Goal: Task Accomplishment & Management: Use online tool/utility

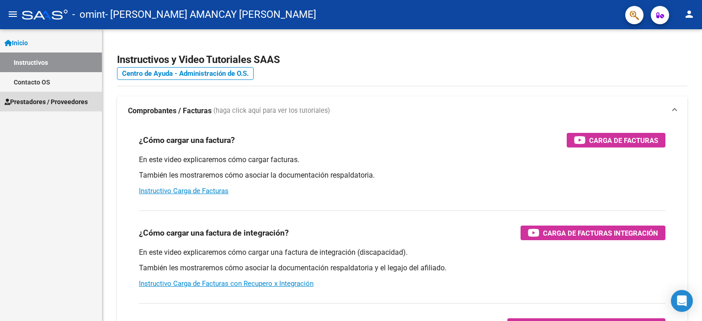
click at [53, 100] on span "Prestadores / Proveedores" at bounding box center [46, 102] width 83 height 10
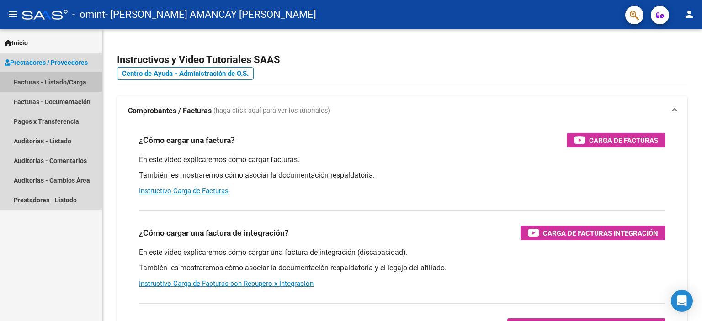
click at [68, 83] on link "Facturas - Listado/Carga" at bounding box center [51, 82] width 102 height 20
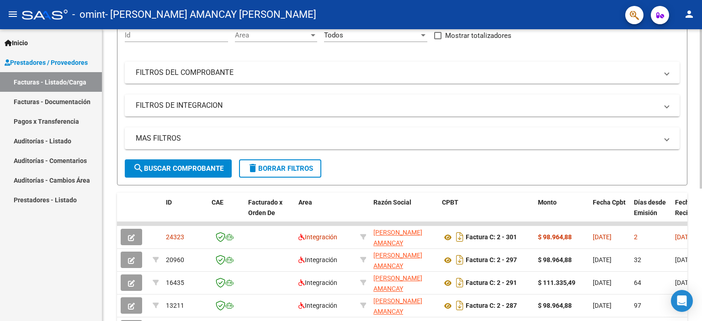
scroll to position [185, 0]
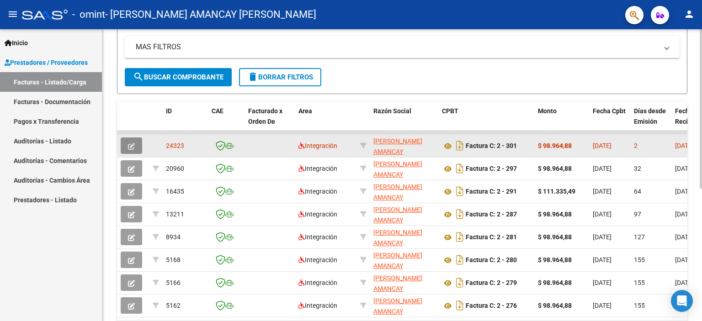
click at [129, 143] on icon "button" at bounding box center [131, 146] width 7 height 7
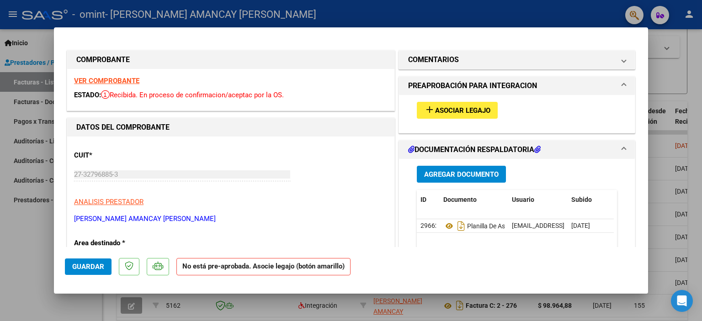
click at [437, 113] on span "Asociar Legajo" at bounding box center [462, 110] width 55 height 8
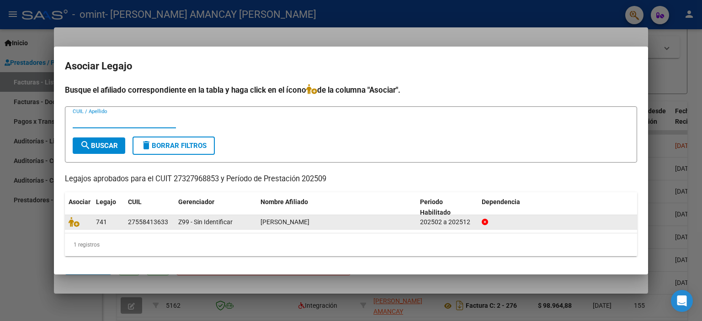
click at [143, 222] on div "27558413633" at bounding box center [148, 222] width 40 height 11
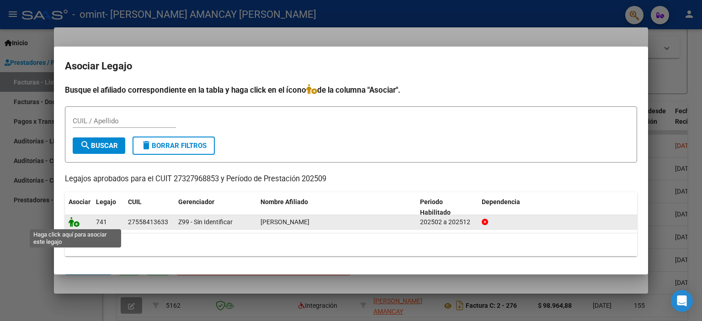
click at [76, 222] on icon at bounding box center [74, 222] width 11 height 10
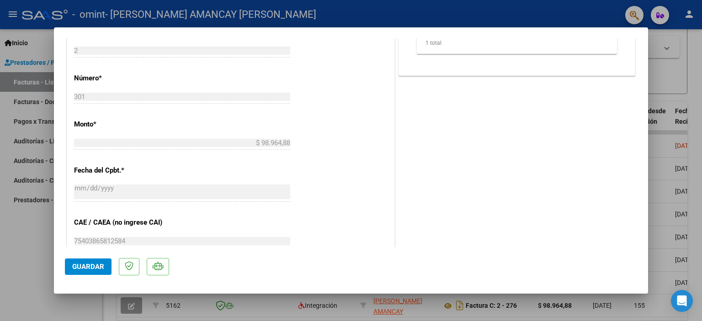
scroll to position [209, 0]
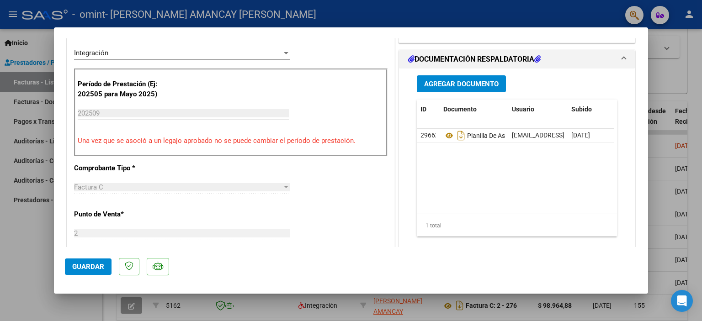
click at [79, 266] on span "Guardar" at bounding box center [88, 267] width 32 height 8
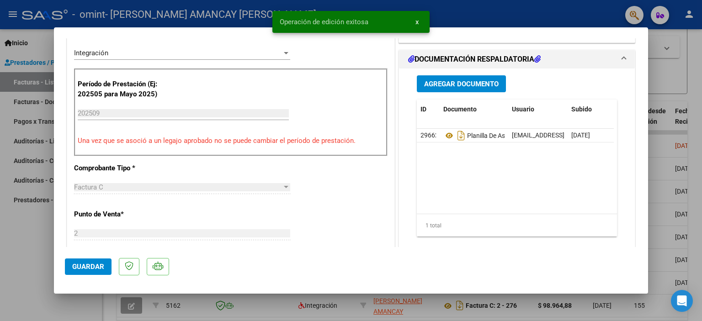
click at [683, 51] on div at bounding box center [351, 160] width 702 height 321
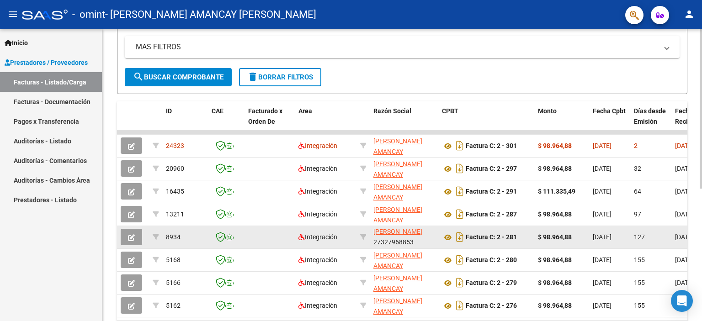
scroll to position [0, 0]
